Goal: Task Accomplishment & Management: Complete application form

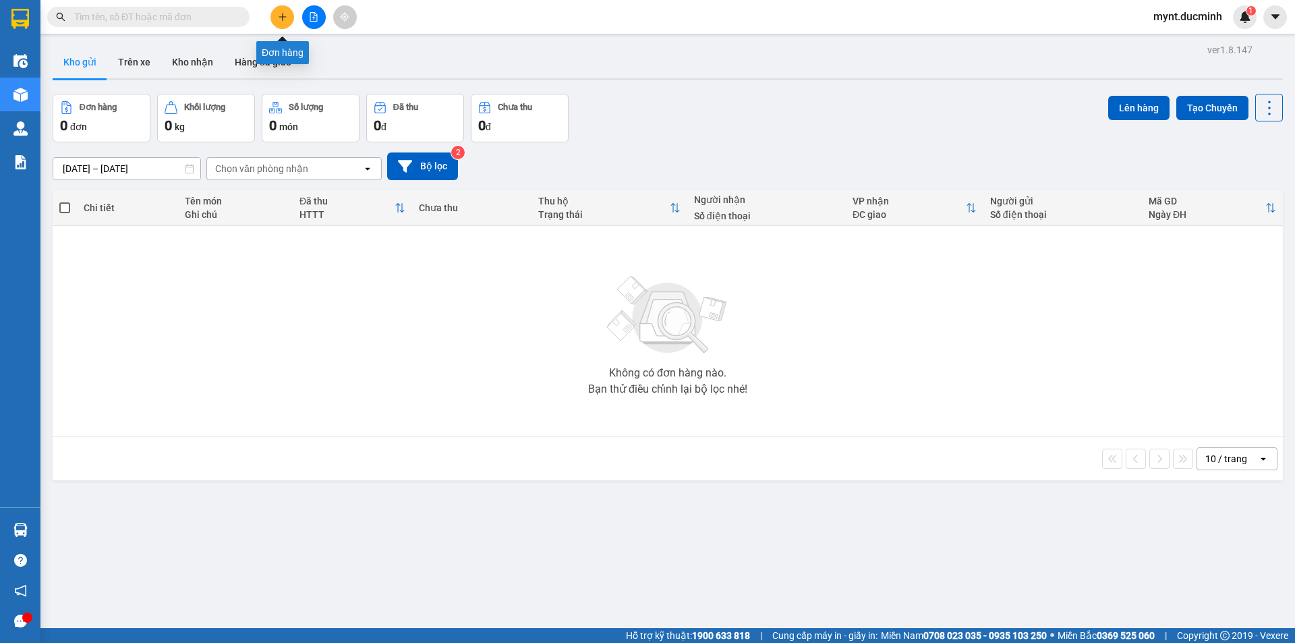
click at [283, 12] on icon "plus" at bounding box center [282, 16] width 9 height 9
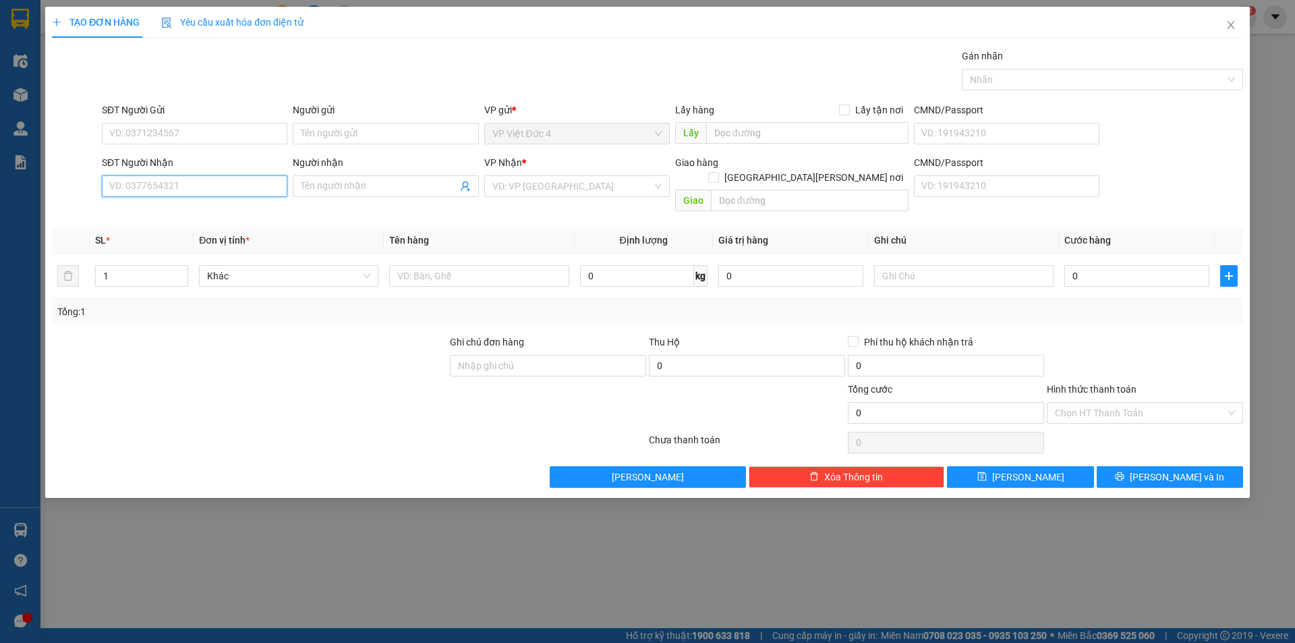
click at [256, 184] on input "SĐT Người Nhận" at bounding box center [195, 186] width 186 height 22
type input "0359721275"
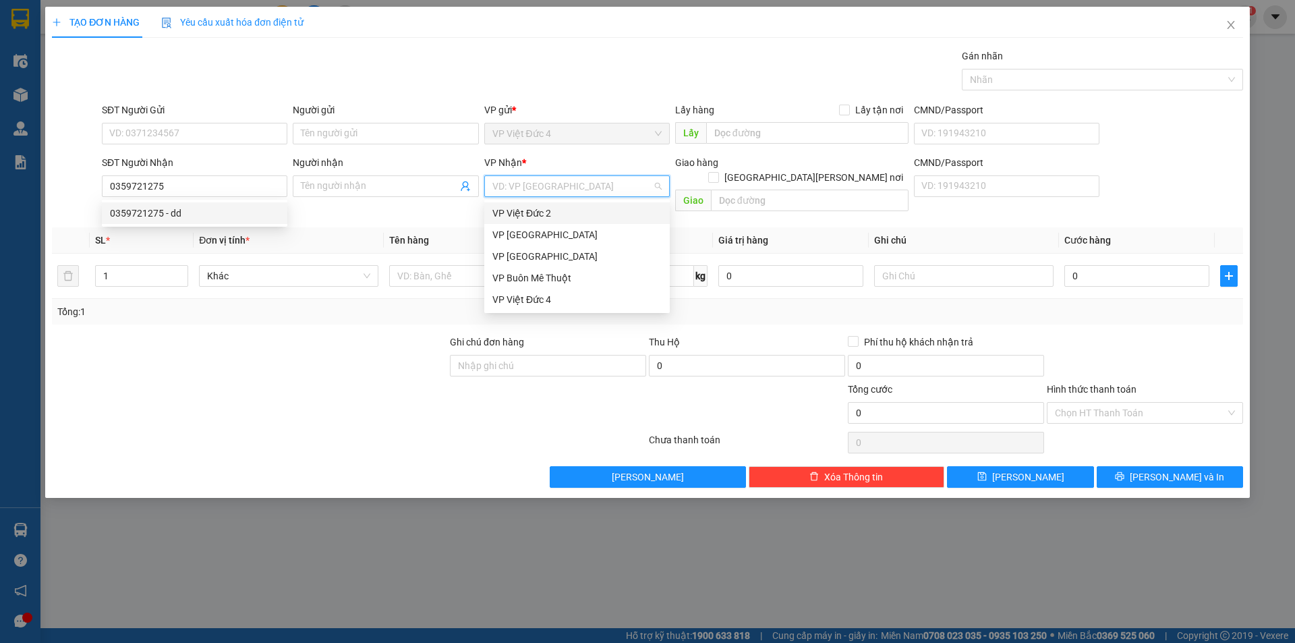
click at [529, 186] on input "search" at bounding box center [572, 186] width 160 height 20
click at [504, 254] on div "VP [GEOGRAPHIC_DATA]" at bounding box center [576, 256] width 169 height 15
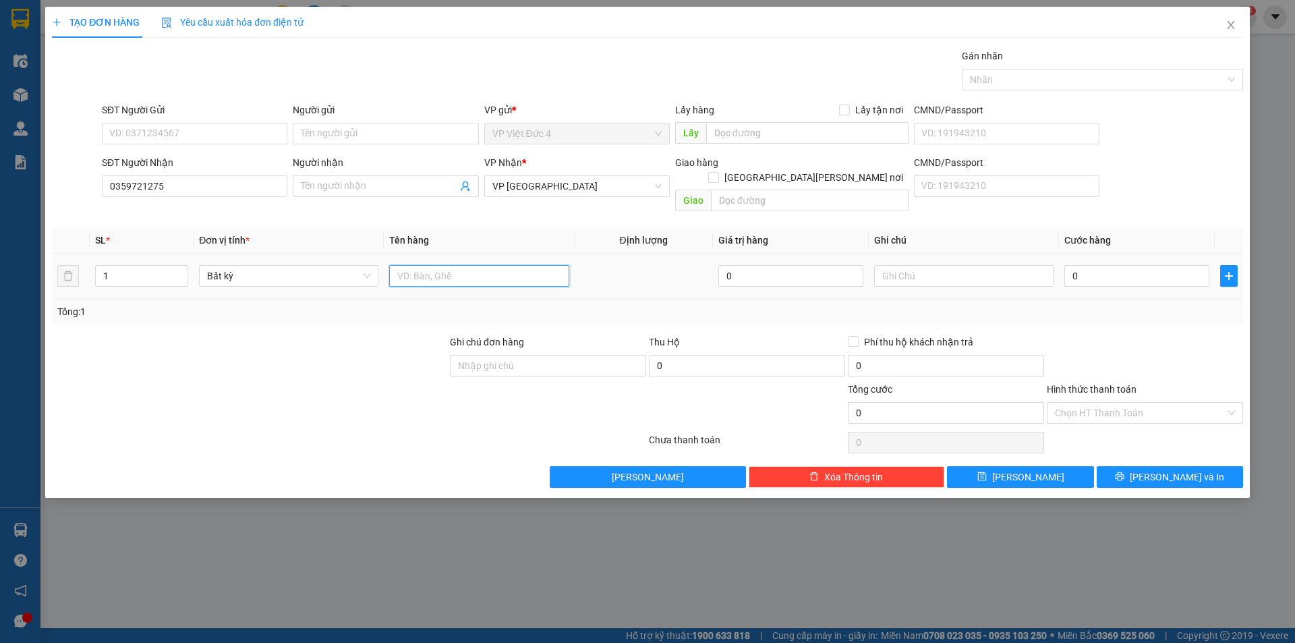
click at [530, 265] on input "text" at bounding box center [478, 276] width 179 height 22
type input "th g"
click at [1167, 265] on input "0" at bounding box center [1136, 276] width 145 height 22
type input "4"
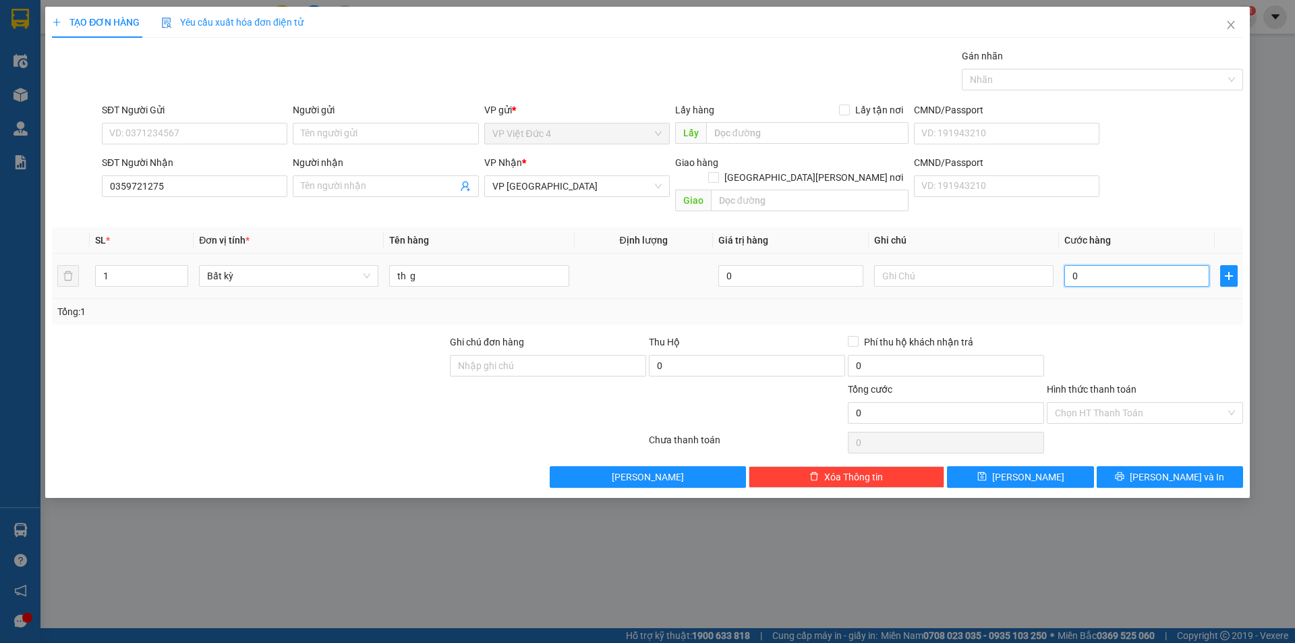
type input "4"
type input "40"
type input "400"
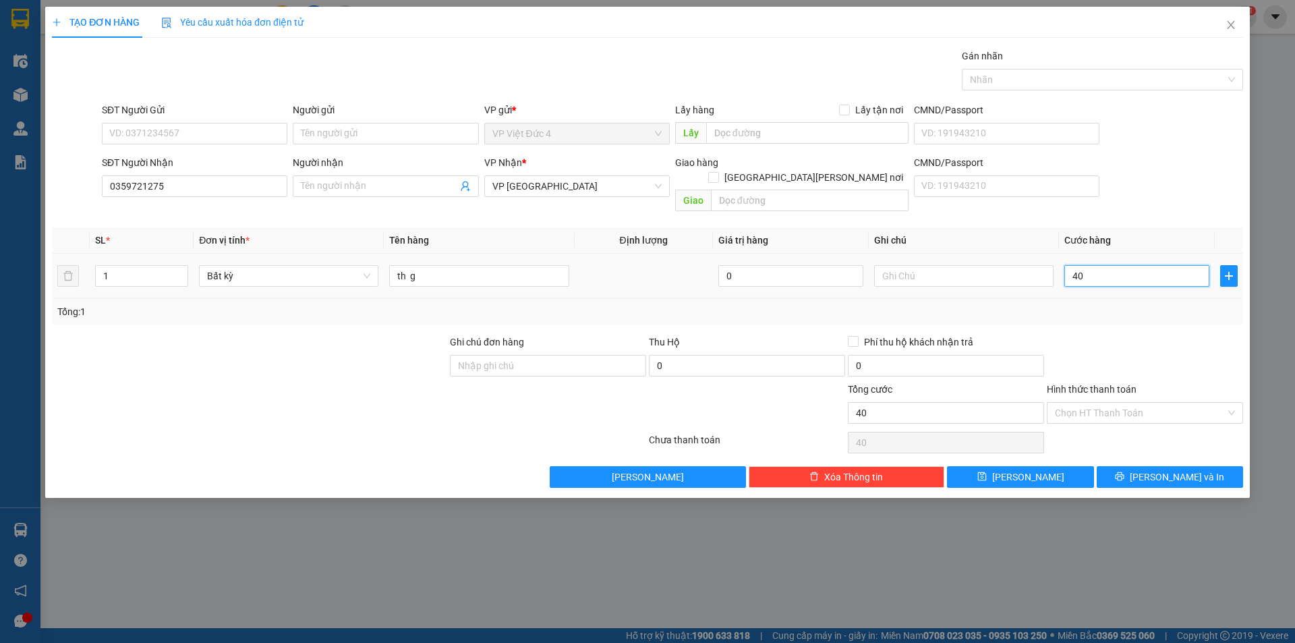
type input "400"
type input "4.000"
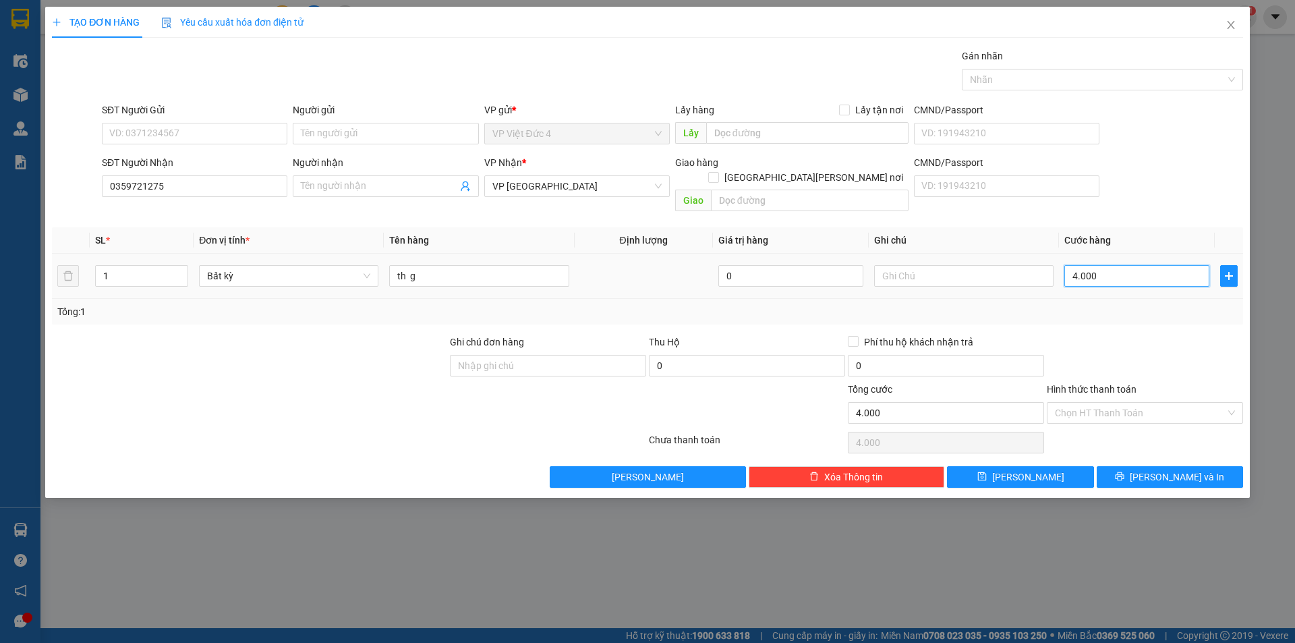
type input "40.000"
click at [1029, 470] on span "[PERSON_NAME]" at bounding box center [1028, 477] width 72 height 15
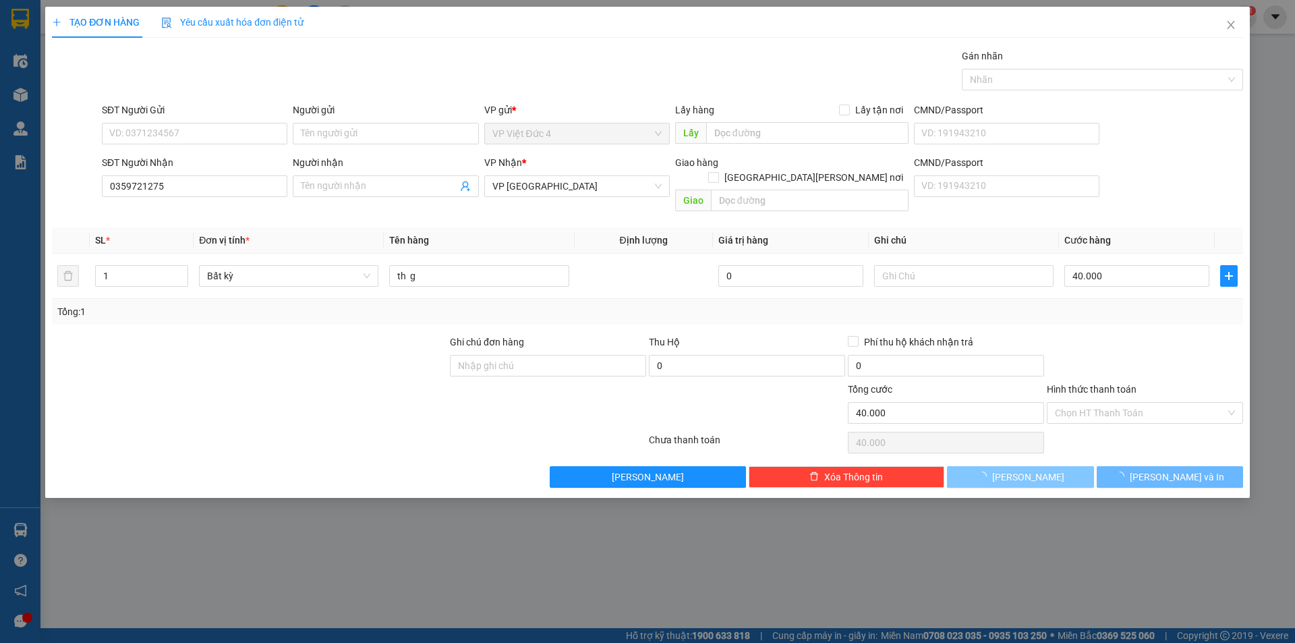
type input "0"
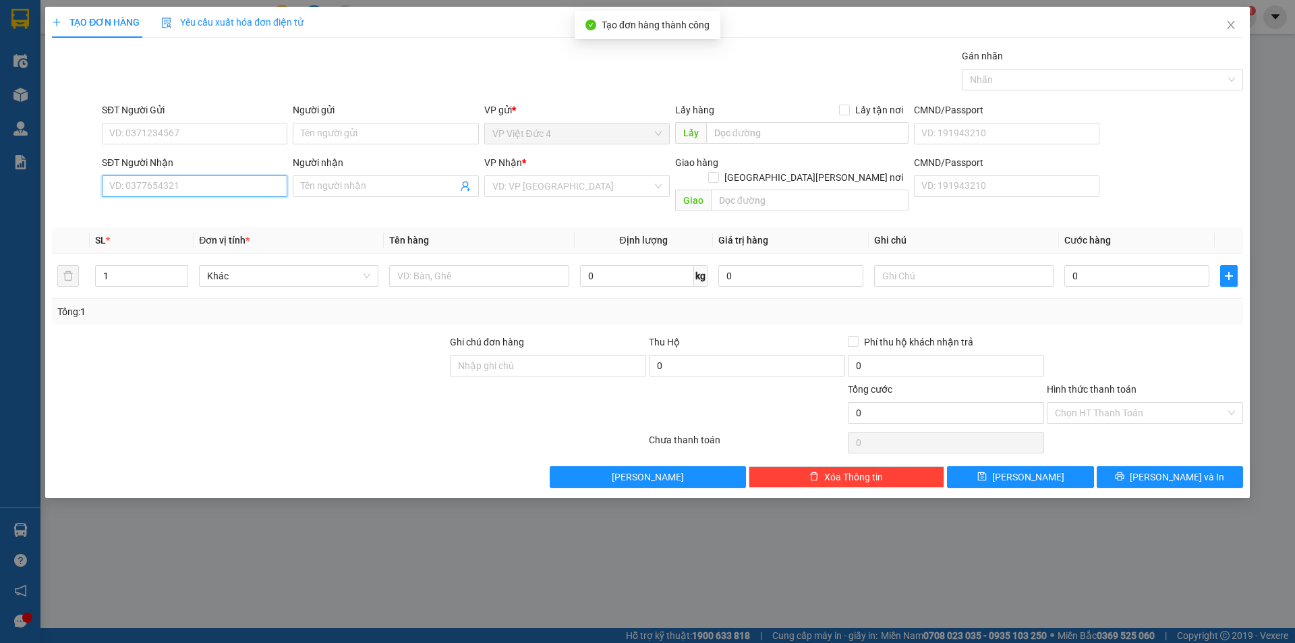
click at [256, 183] on input "SĐT Người Nhận" at bounding box center [195, 186] width 186 height 22
type input "0334232232"
drag, startPoint x: 592, startPoint y: 183, endPoint x: 563, endPoint y: 200, distance: 33.8
click at [592, 183] on input "search" at bounding box center [572, 186] width 160 height 20
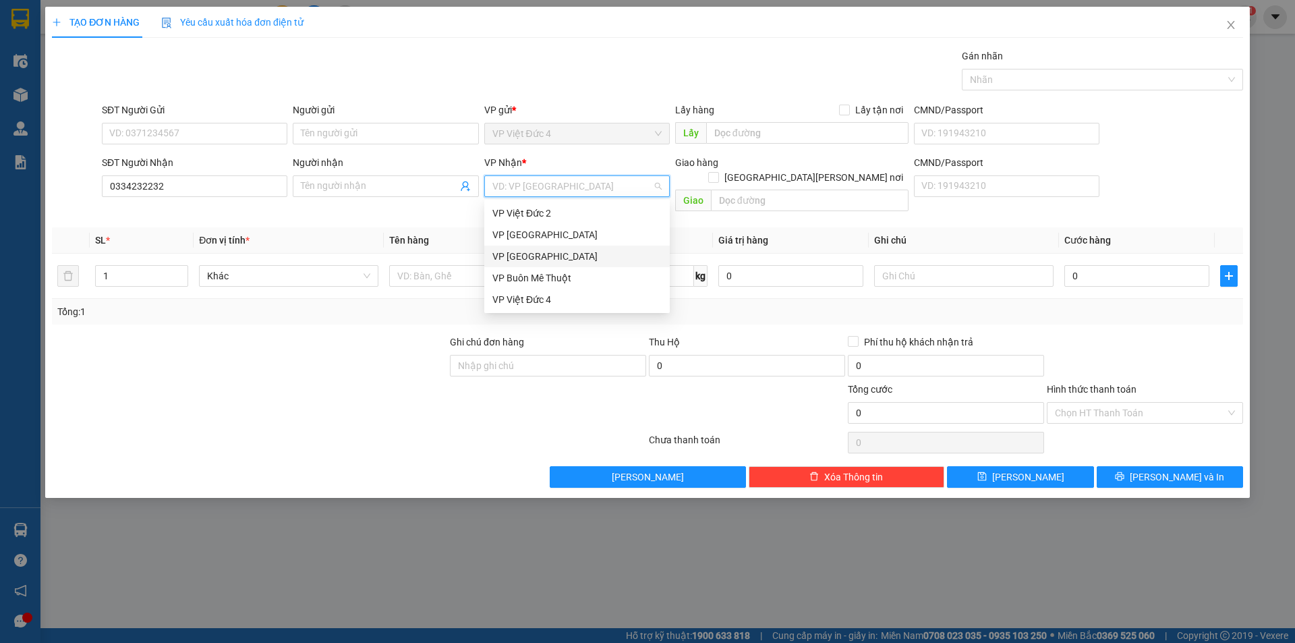
click at [513, 255] on div "VP [GEOGRAPHIC_DATA]" at bounding box center [576, 256] width 169 height 15
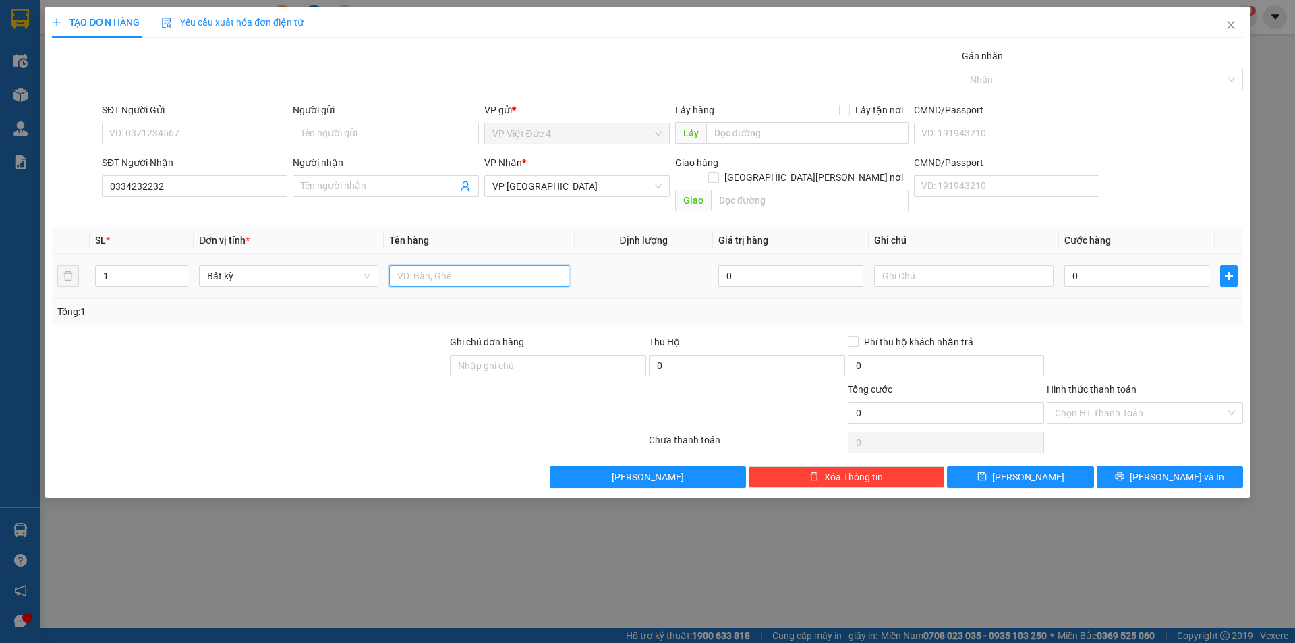
click at [513, 265] on input "text" at bounding box center [478, 276] width 179 height 22
type input "1"
type input "tum"
click at [1164, 265] on input "0" at bounding box center [1136, 276] width 145 height 22
type input "7"
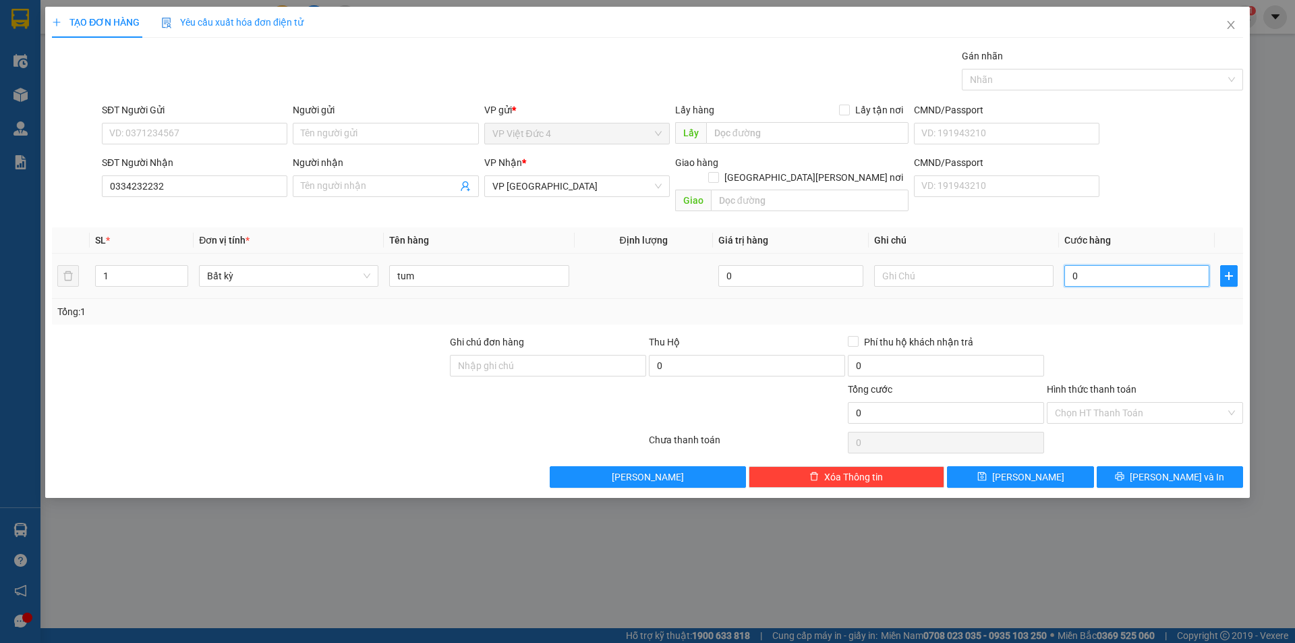
type input "7"
type input "70"
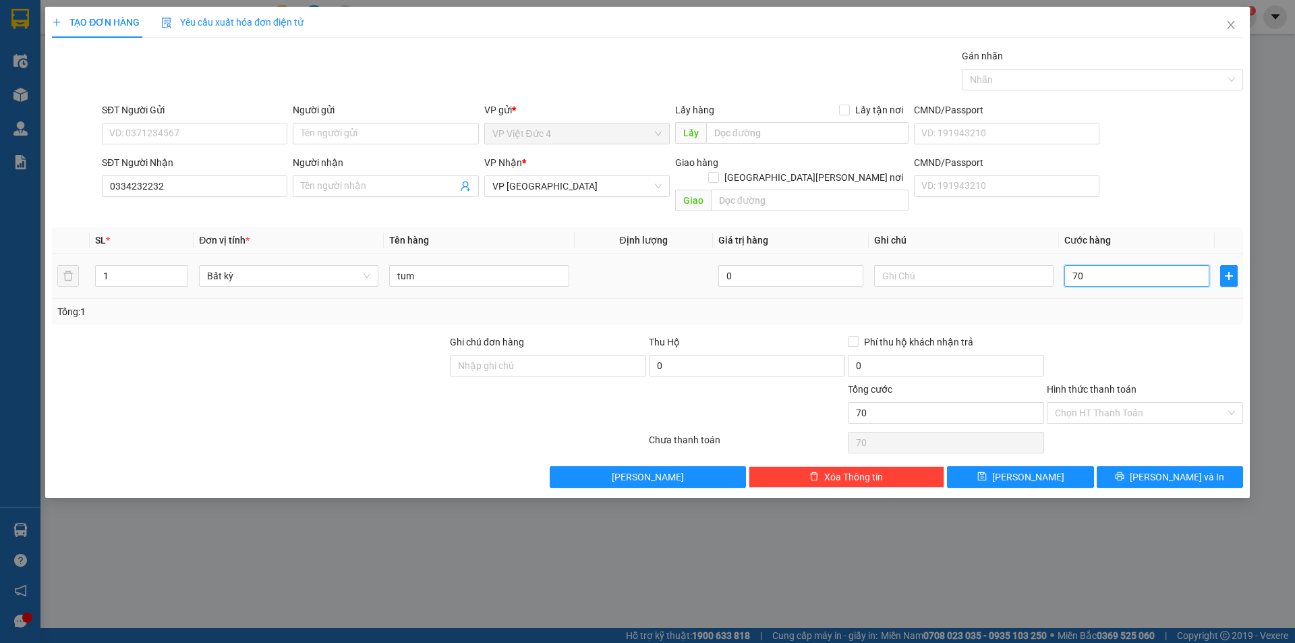
type input "700"
type input "7.000"
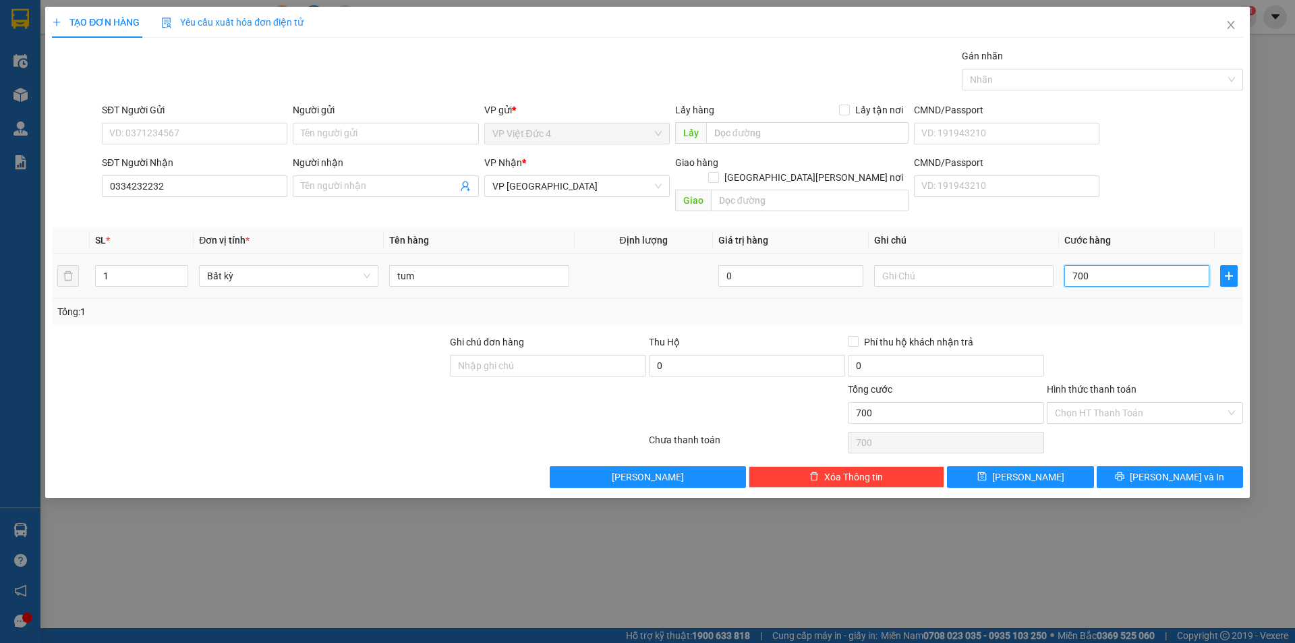
type input "7.000"
type input "70.000"
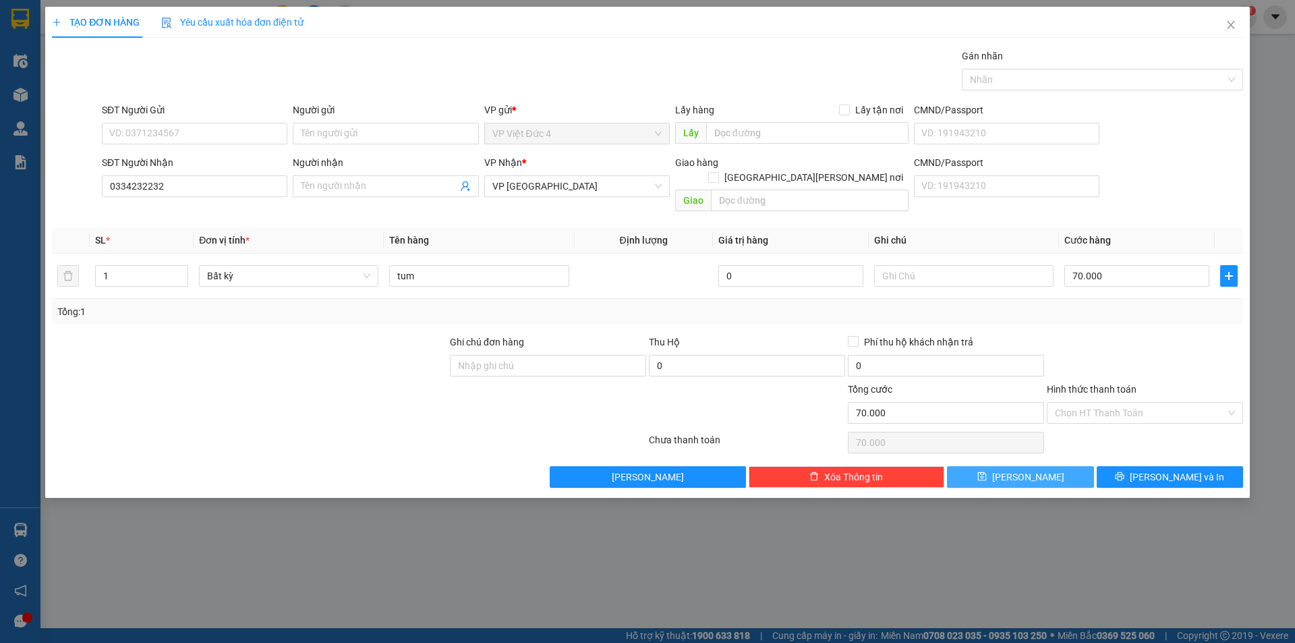
click at [1025, 470] on span "[PERSON_NAME]" at bounding box center [1028, 477] width 72 height 15
type input "0"
click at [1228, 21] on icon "close" at bounding box center [1231, 25] width 11 height 11
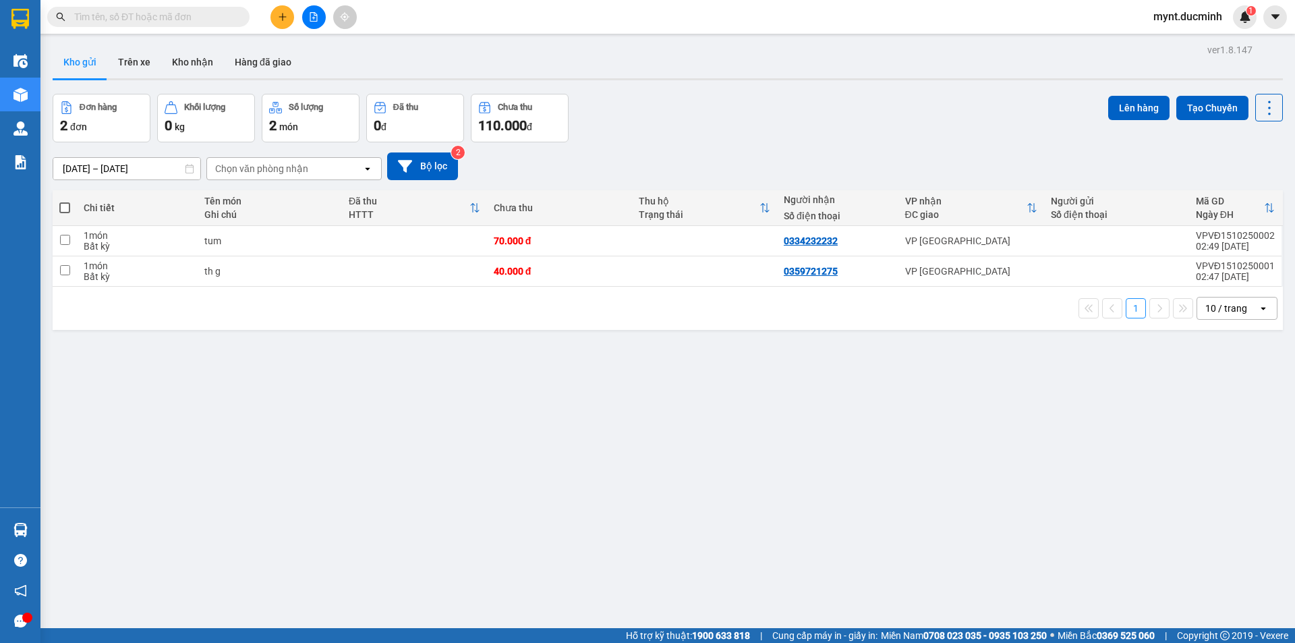
click at [63, 204] on span at bounding box center [64, 207] width 11 height 11
click at [65, 201] on input "checkbox" at bounding box center [65, 201] width 0 height 0
checkbox input "true"
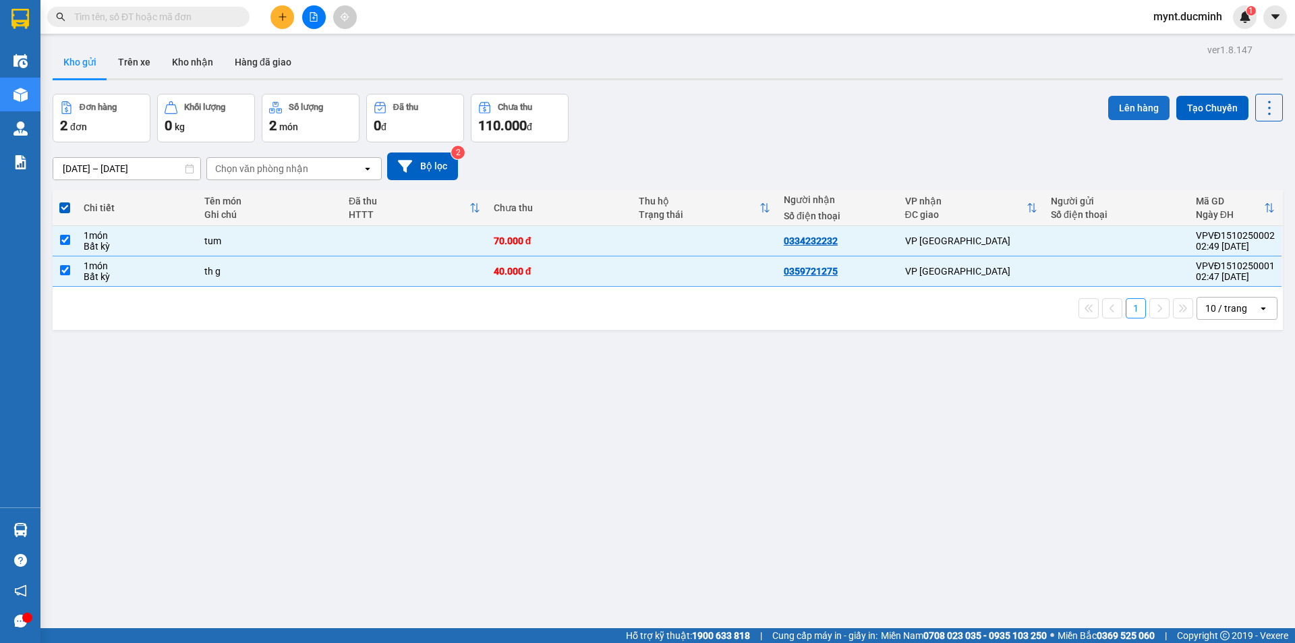
click at [1133, 96] on button "Lên hàng" at bounding box center [1138, 108] width 61 height 24
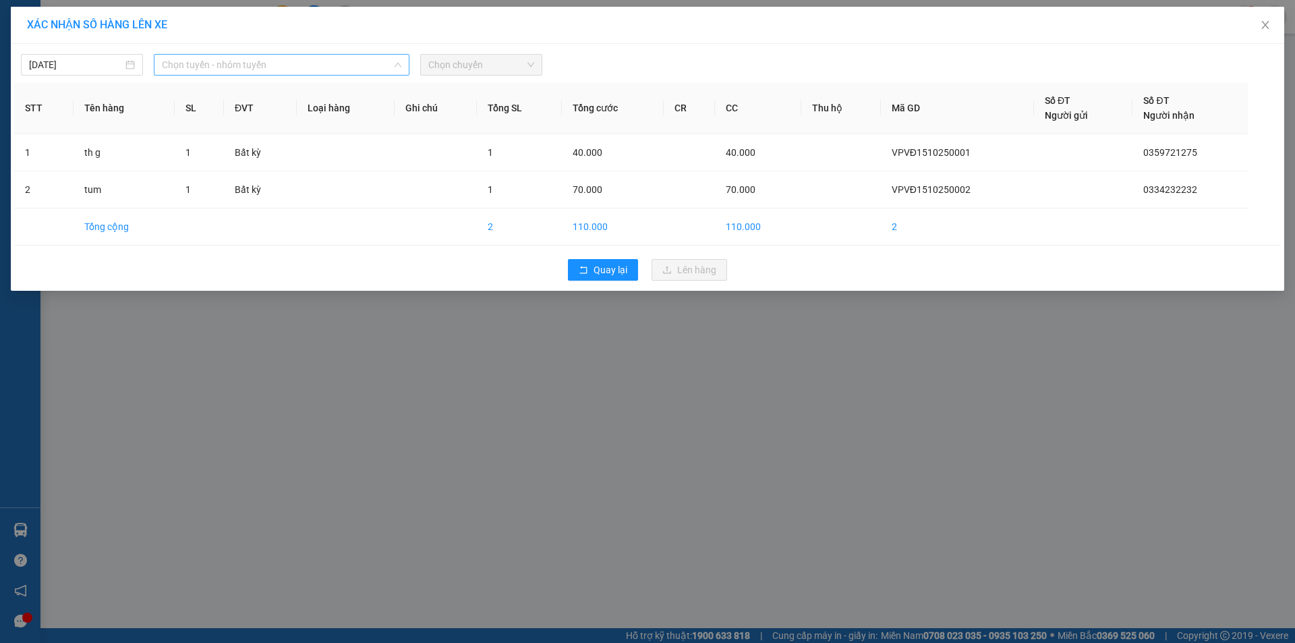
click at [233, 65] on span "Chọn tuyến - nhóm tuyến" at bounding box center [281, 65] width 239 height 20
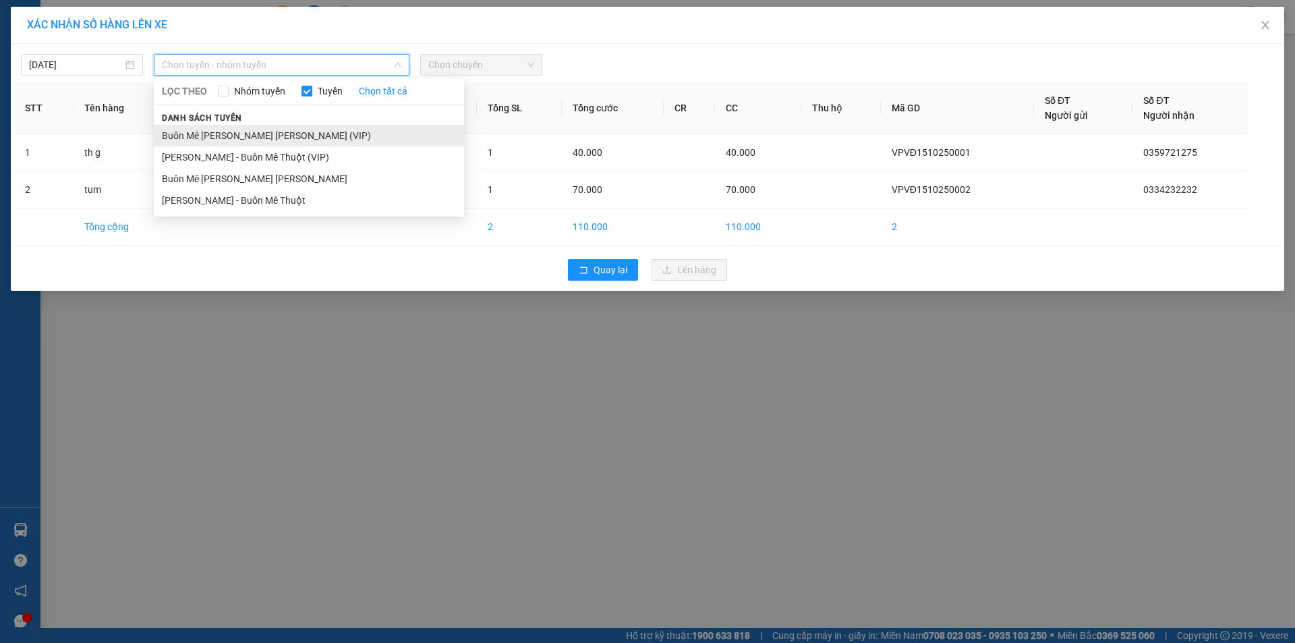
click at [219, 132] on li "Buôn Mê [PERSON_NAME] [PERSON_NAME] (VIP)" at bounding box center [309, 136] width 310 height 22
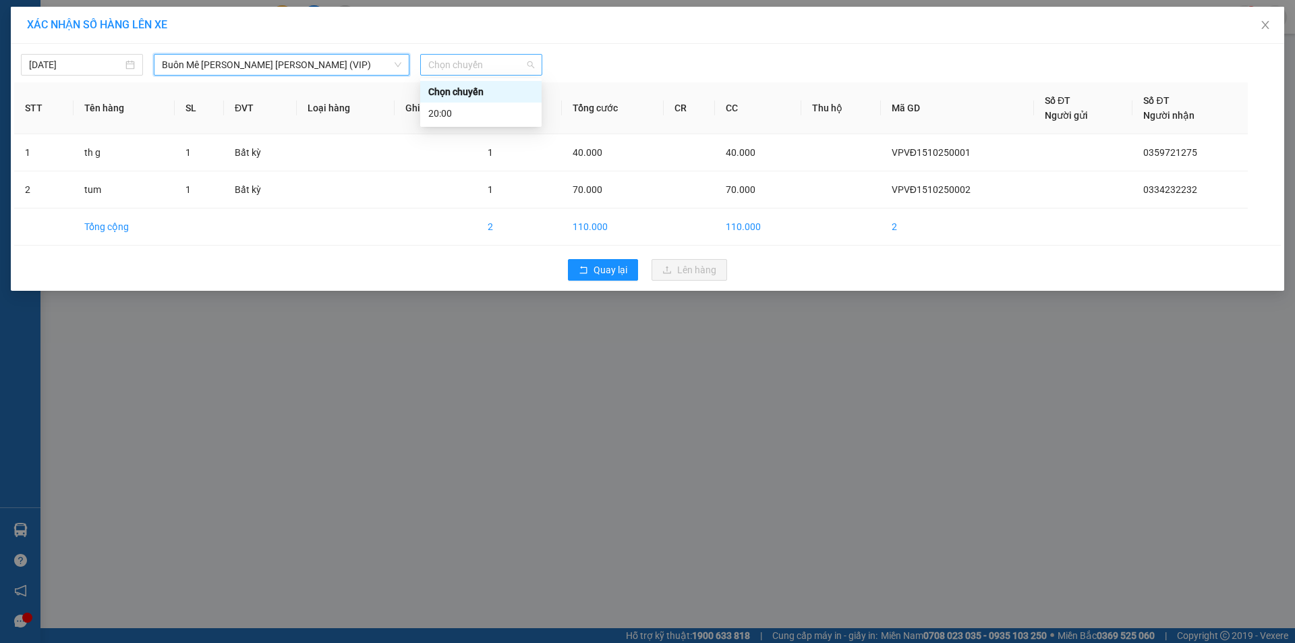
click at [464, 64] on span "Chọn chuyến" at bounding box center [481, 65] width 106 height 20
click at [447, 113] on div "20:00" at bounding box center [480, 113] width 105 height 15
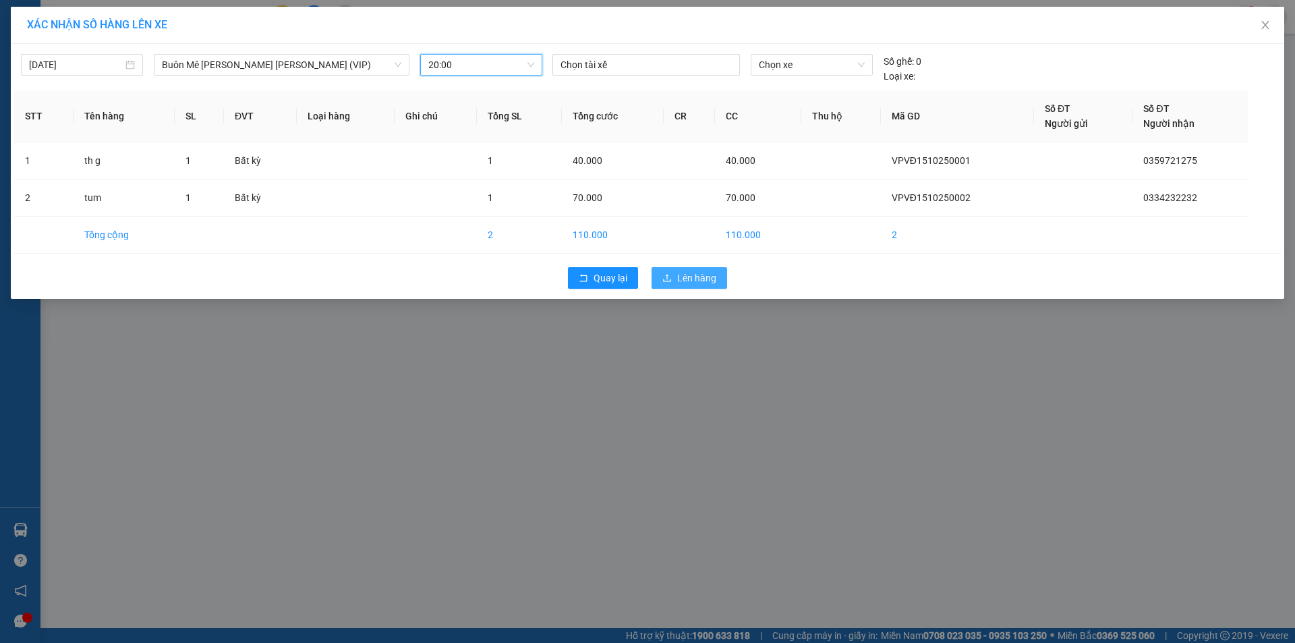
click at [698, 278] on span "Lên hàng" at bounding box center [696, 278] width 39 height 15
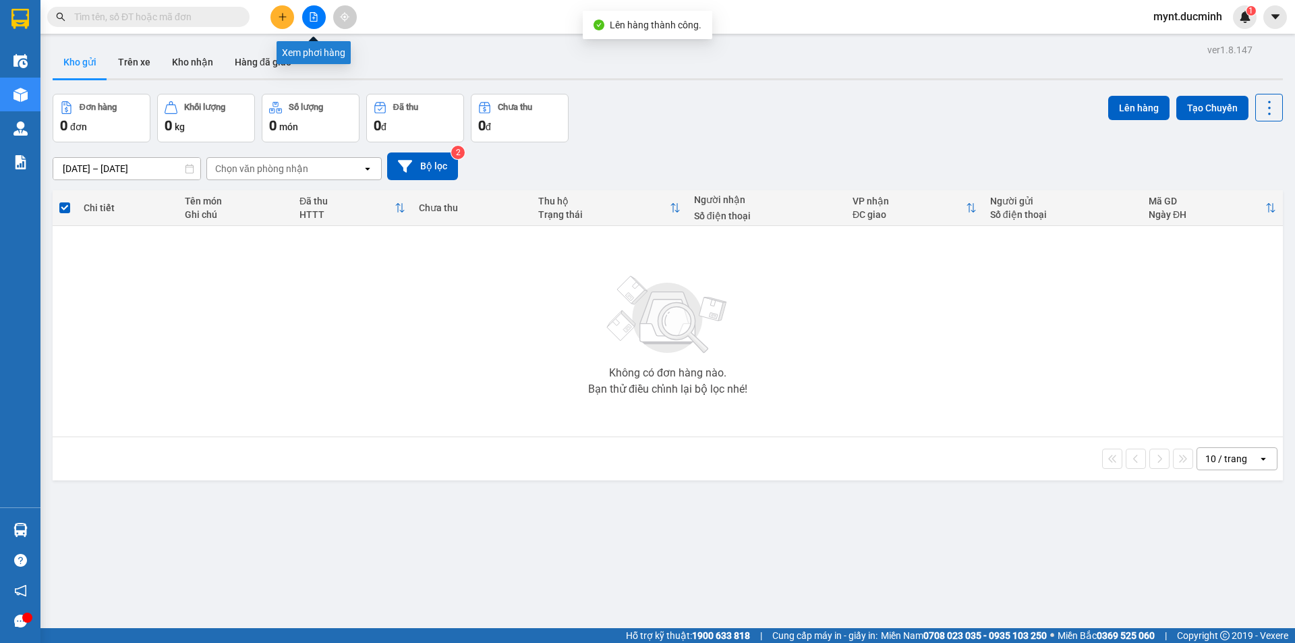
click at [313, 16] on icon "file-add" at bounding box center [313, 16] width 9 height 9
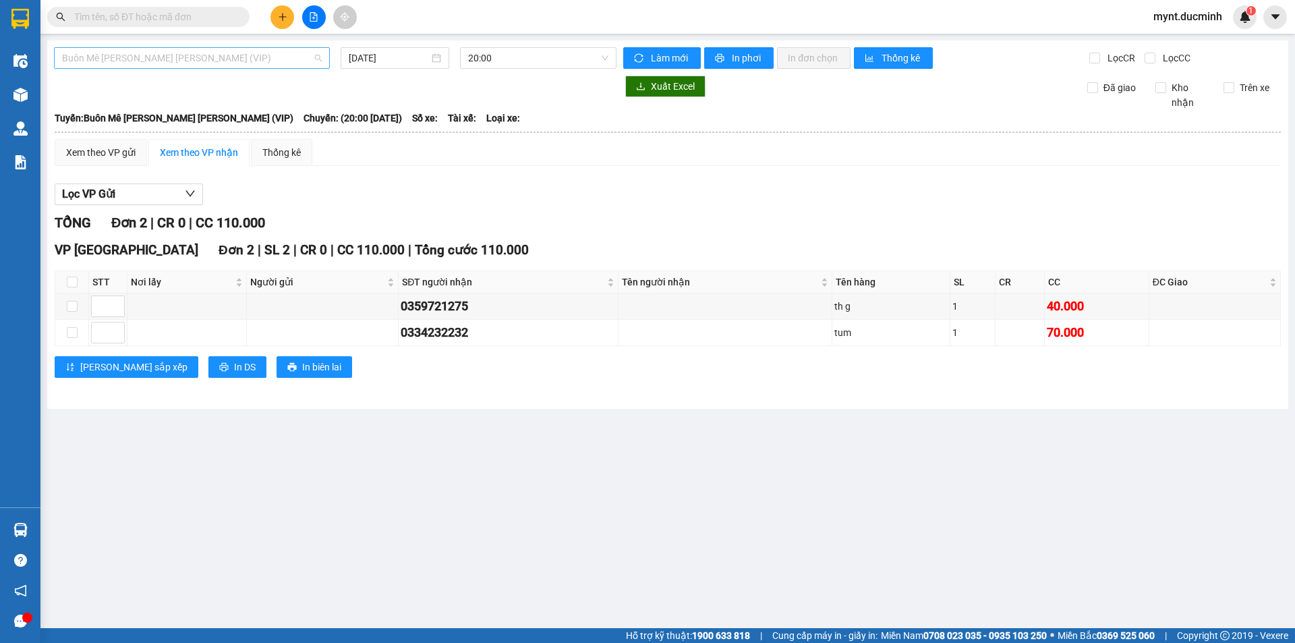
click at [157, 59] on span "Buôn Mê [PERSON_NAME] [PERSON_NAME] (VIP)" at bounding box center [192, 58] width 260 height 20
